Goal: Navigation & Orientation: Find specific page/section

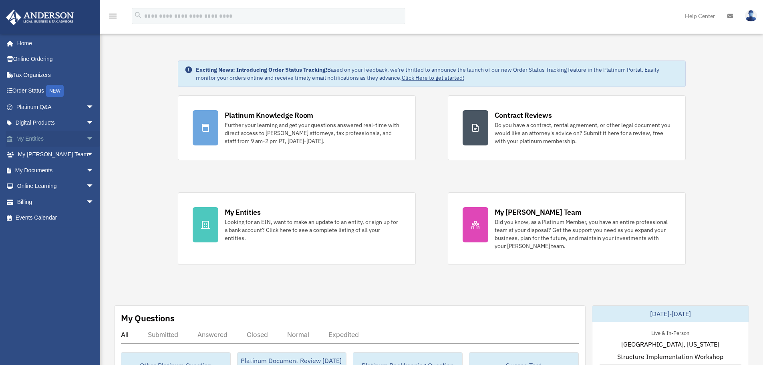
click at [45, 137] on link "My Entities arrow_drop_down" at bounding box center [56, 139] width 101 height 16
click at [86, 139] on span "arrow_drop_down" at bounding box center [94, 139] width 16 height 16
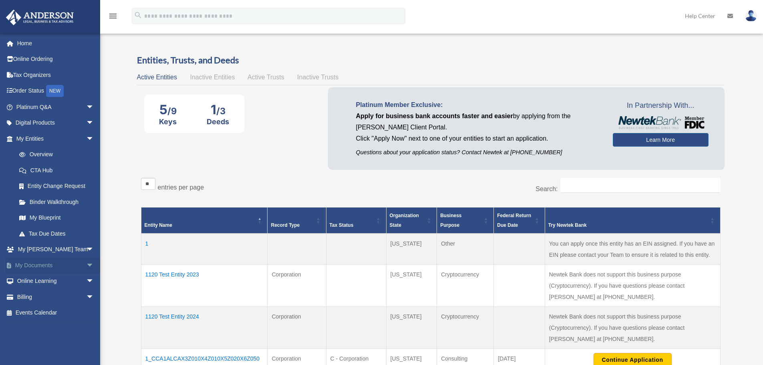
click at [86, 264] on span "arrow_drop_down" at bounding box center [94, 265] width 16 height 16
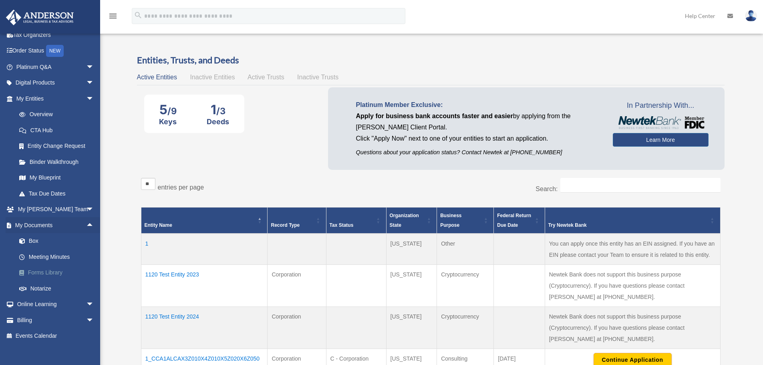
click at [46, 271] on link "Forms Library" at bounding box center [58, 273] width 95 height 16
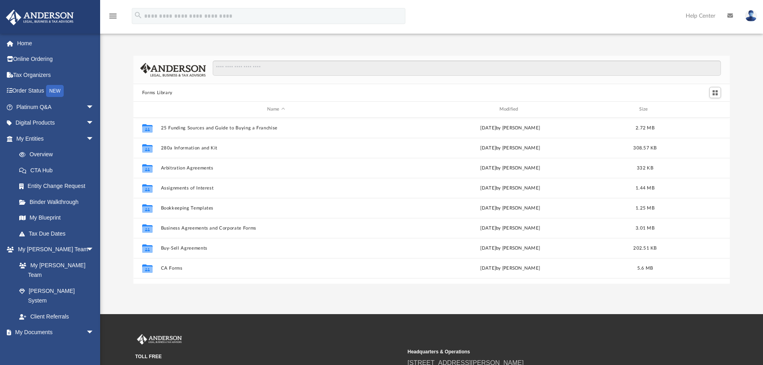
scroll to position [176, 591]
click at [86, 325] on span "arrow_drop_down" at bounding box center [94, 333] width 16 height 16
click at [86, 325] on span "arrow_drop_up" at bounding box center [94, 333] width 16 height 16
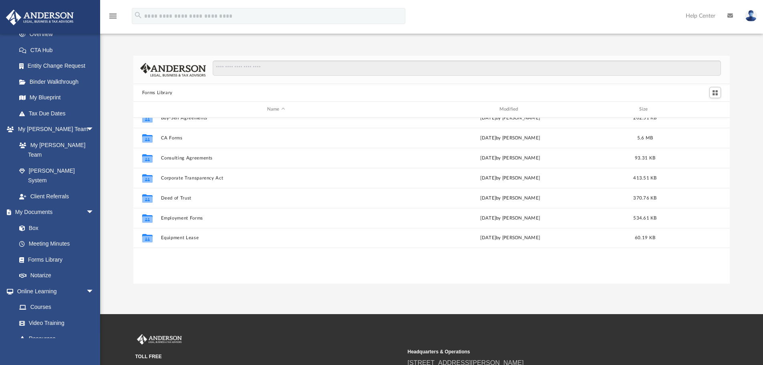
scroll to position [0, 0]
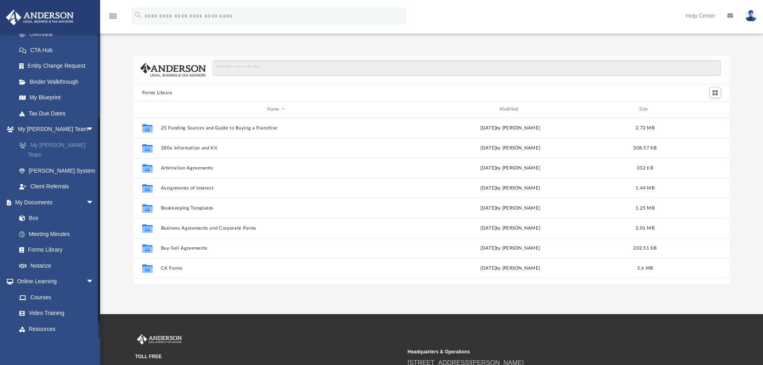
click at [65, 145] on link "My [PERSON_NAME] Team" at bounding box center [58, 150] width 95 height 26
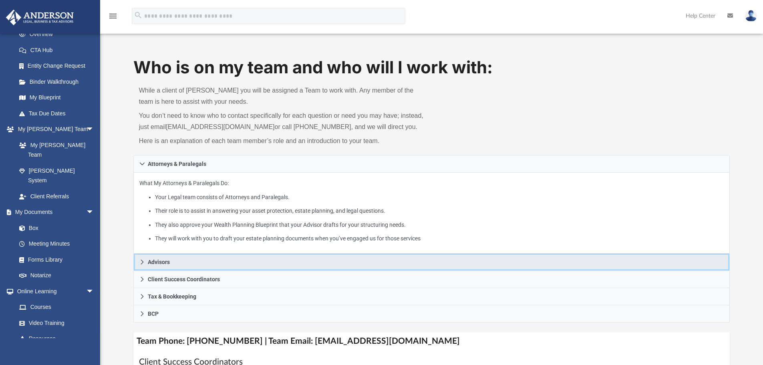
click at [162, 263] on span "Advisors" at bounding box center [159, 262] width 22 height 6
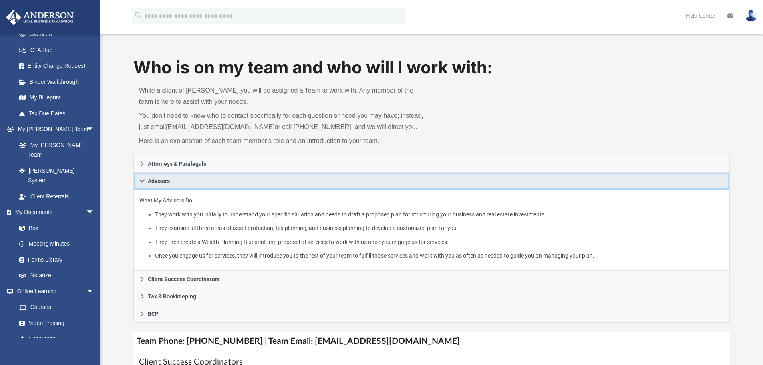
click at [157, 184] on span "Advisors" at bounding box center [159, 181] width 22 height 6
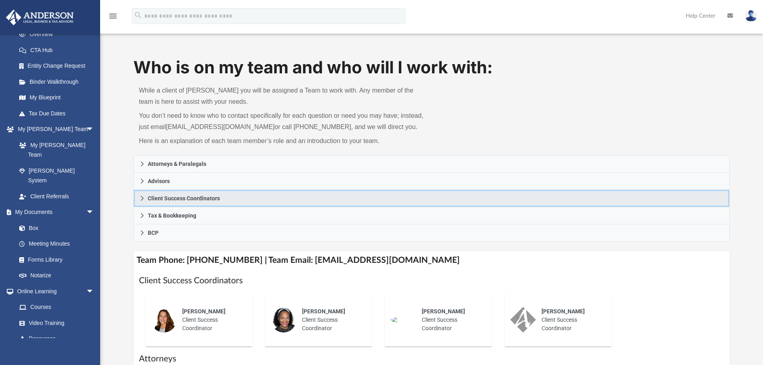
click at [151, 196] on span "Client Success Coordinators" at bounding box center [184, 199] width 72 height 6
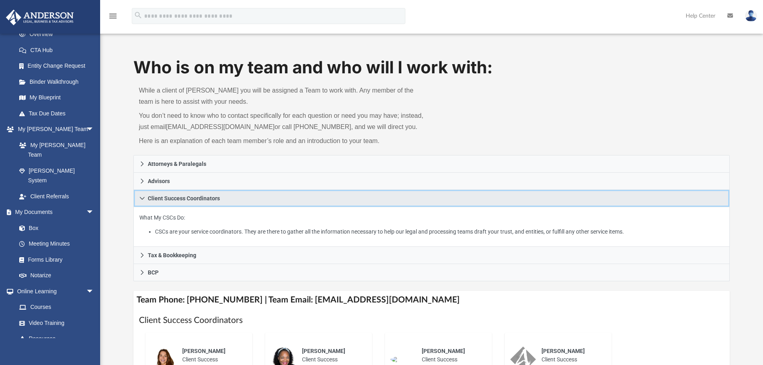
click at [151, 196] on span "Client Success Coordinators" at bounding box center [184, 199] width 72 height 6
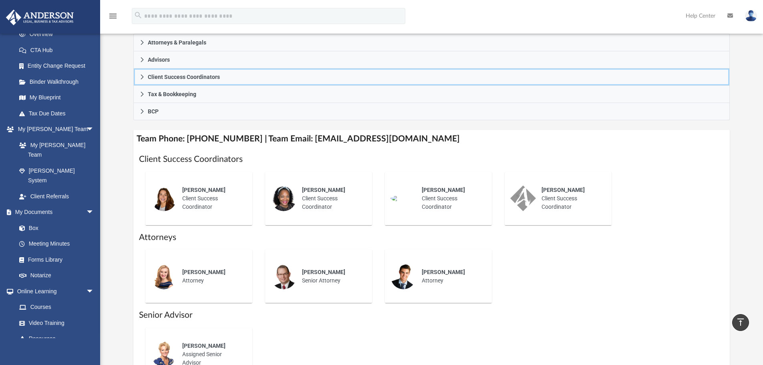
scroll to position [120, 0]
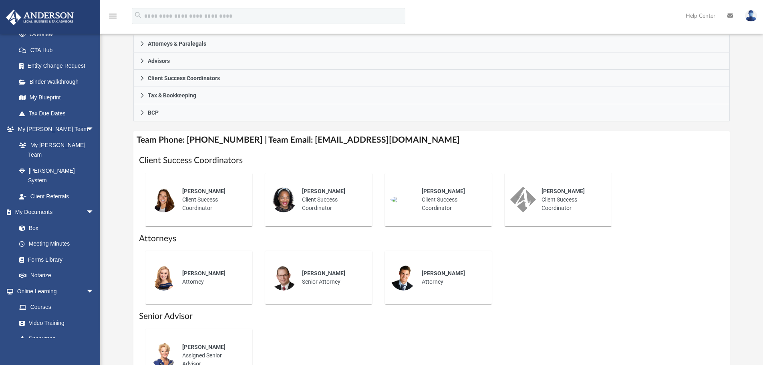
click at [276, 152] on div "Client Success Coordinators Olivia Mann Client Success Coordinator Rose Goodman…" at bounding box center [431, 310] width 597 height 323
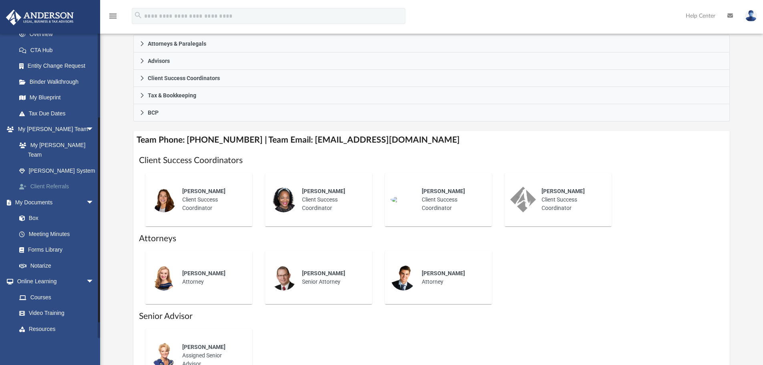
click at [53, 179] on link "Client Referrals" at bounding box center [58, 187] width 95 height 16
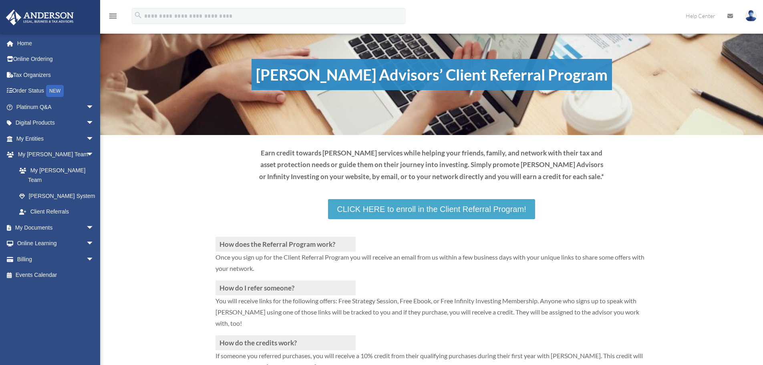
click at [425, 211] on link "CLICK HERE to enroll in the Client Referral Program!" at bounding box center [431, 209] width 207 height 20
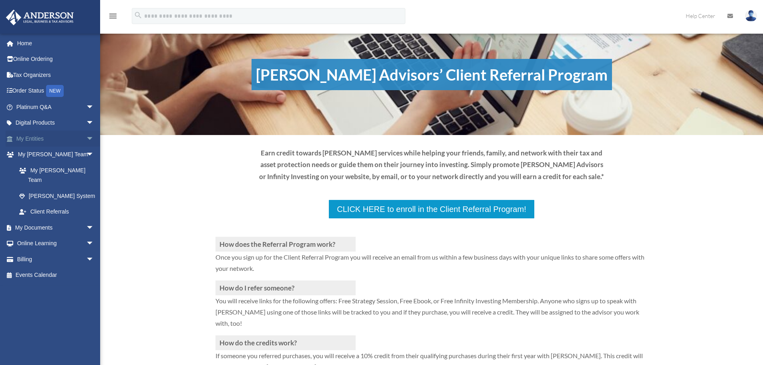
click at [86, 139] on span "arrow_drop_down" at bounding box center [94, 139] width 16 height 16
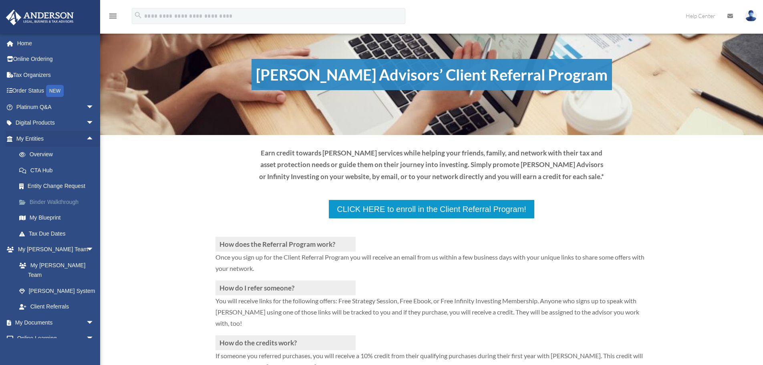
click at [58, 201] on link "Binder Walkthrough" at bounding box center [58, 202] width 95 height 16
